Goal: Transaction & Acquisition: Purchase product/service

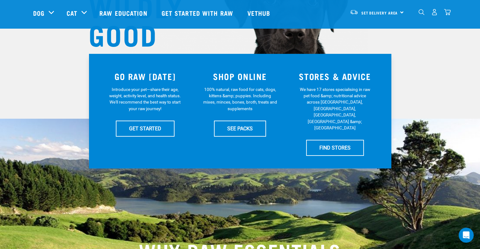
scroll to position [96, 0]
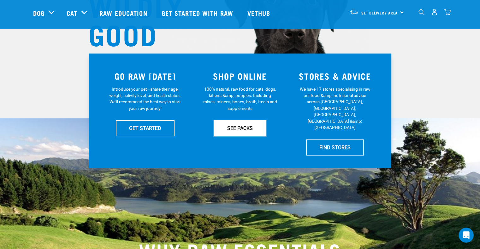
click at [248, 126] on link "SEE PACKS" at bounding box center [240, 128] width 52 height 16
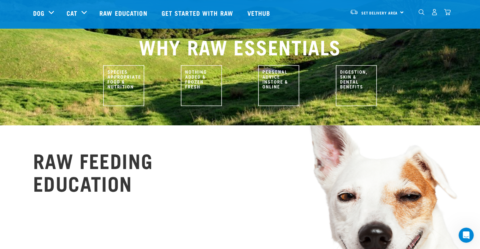
scroll to position [308, 0]
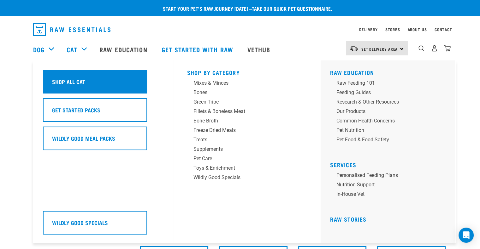
click at [103, 80] on div "Shop All Cat" at bounding box center [95, 82] width 104 height 24
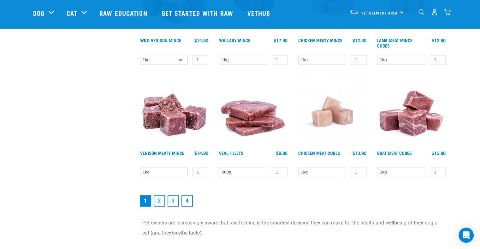
scroll to position [847, 0]
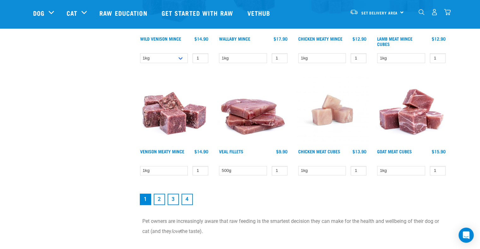
click at [156, 199] on link "2" at bounding box center [159, 199] width 11 height 11
